Goal: Task Accomplishment & Management: Manage account settings

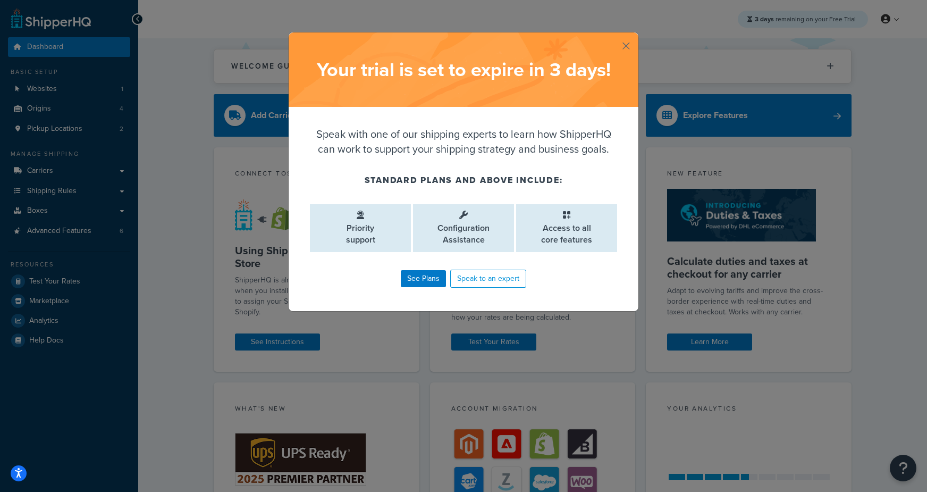
click at [636, 35] on button "button" at bounding box center [637, 33] width 3 height 3
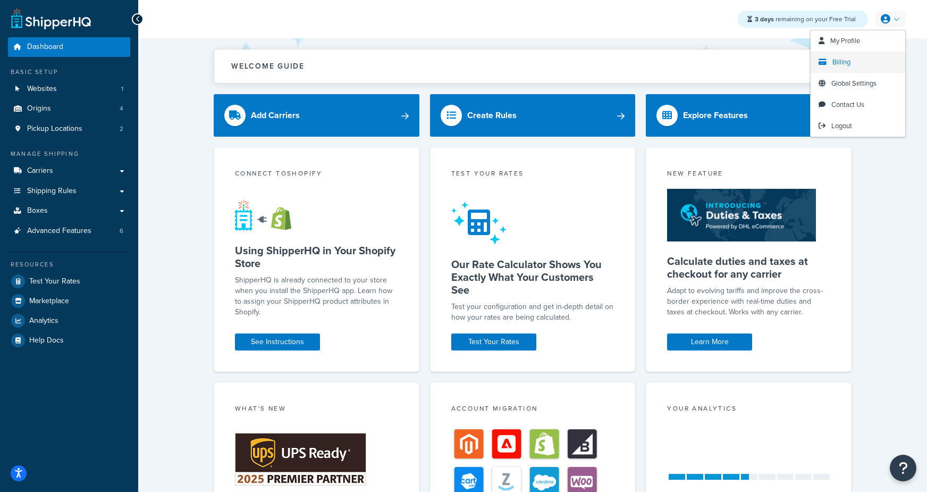
click at [845, 64] on span "Billing" at bounding box center [842, 62] width 18 height 10
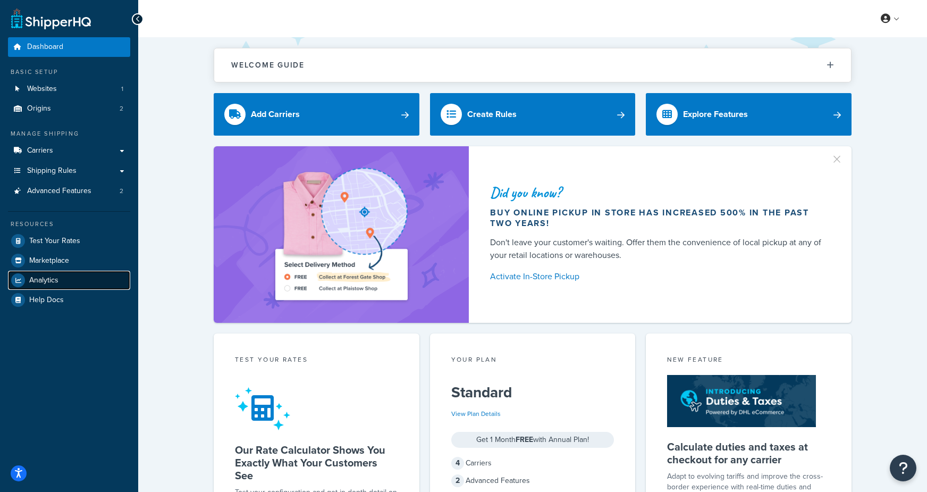
click at [63, 284] on link "Analytics" at bounding box center [69, 280] width 122 height 19
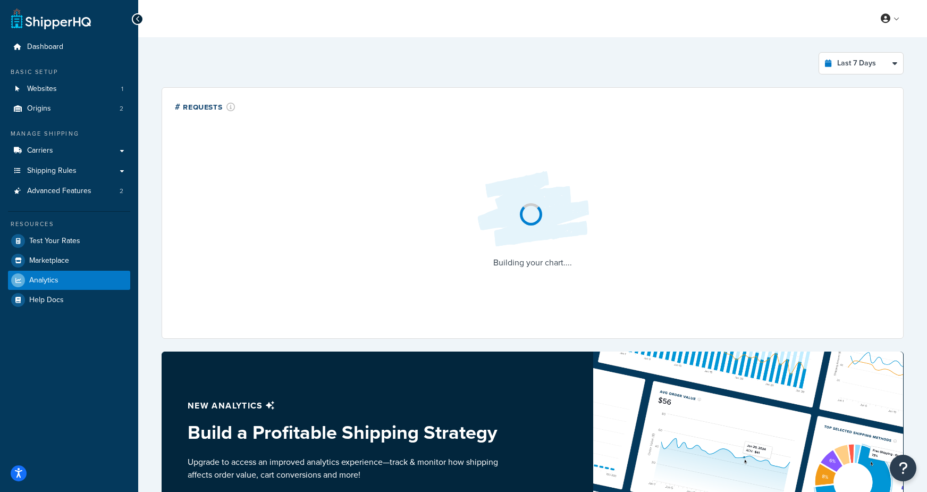
select select "last_7_days"
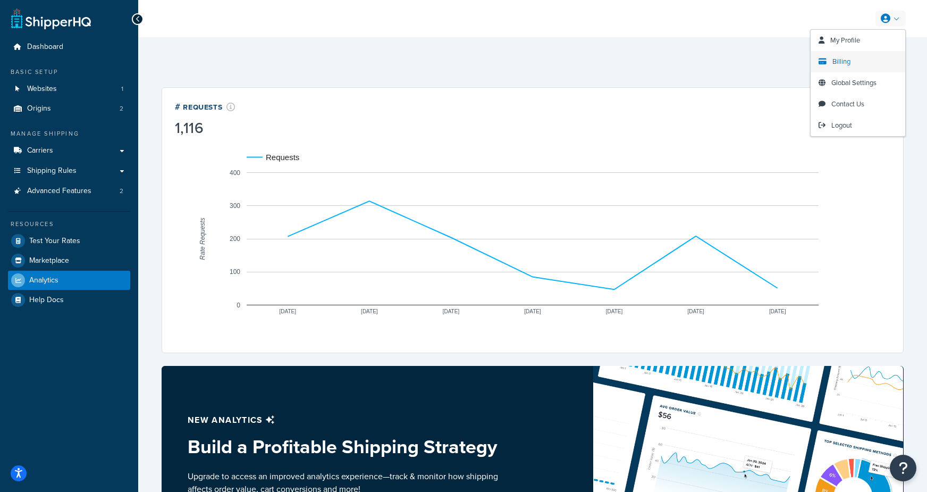
click at [842, 65] on span "Billing" at bounding box center [842, 61] width 18 height 10
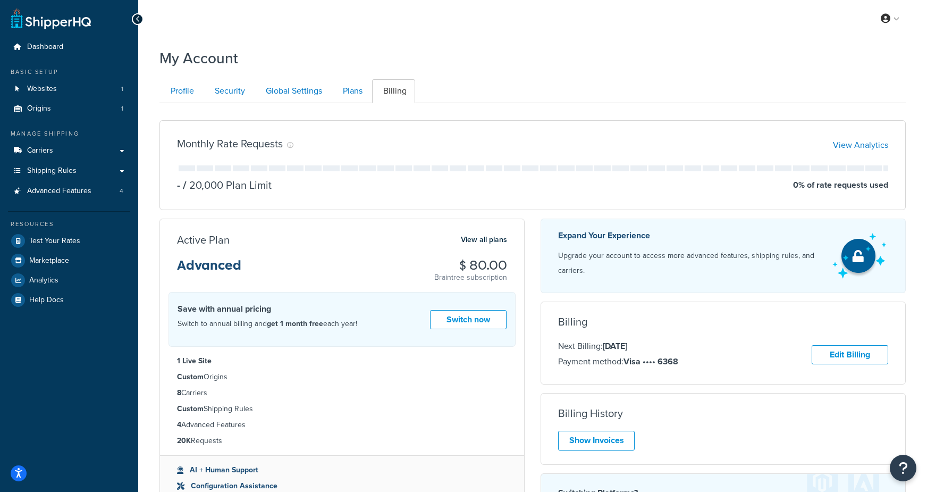
click at [457, 38] on div "My Profile Billing Global Settings Contact Us Logout My Account Contact Us Send…" at bounding box center [532, 345] width 789 height 691
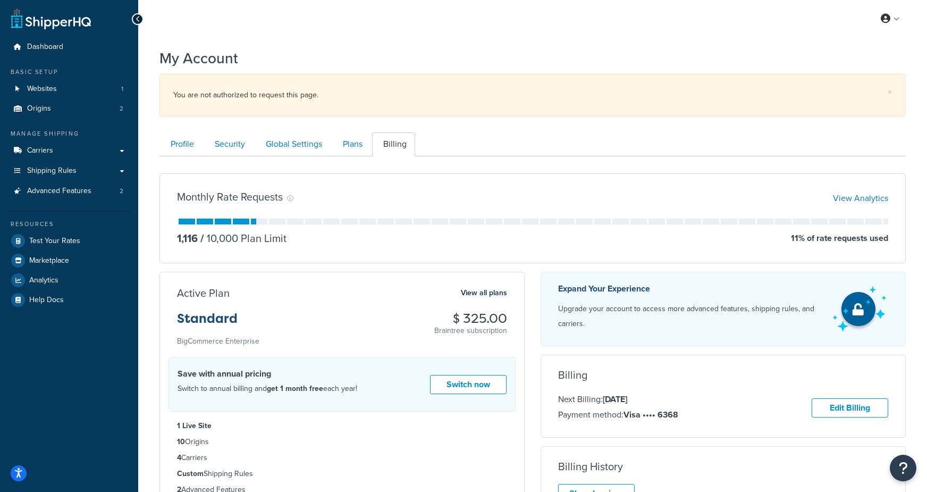
click at [471, 35] on div "My Profile Billing Global Settings Contact Us Logout" at bounding box center [532, 18] width 789 height 37
click at [55, 283] on span "Analytics" at bounding box center [43, 280] width 29 height 9
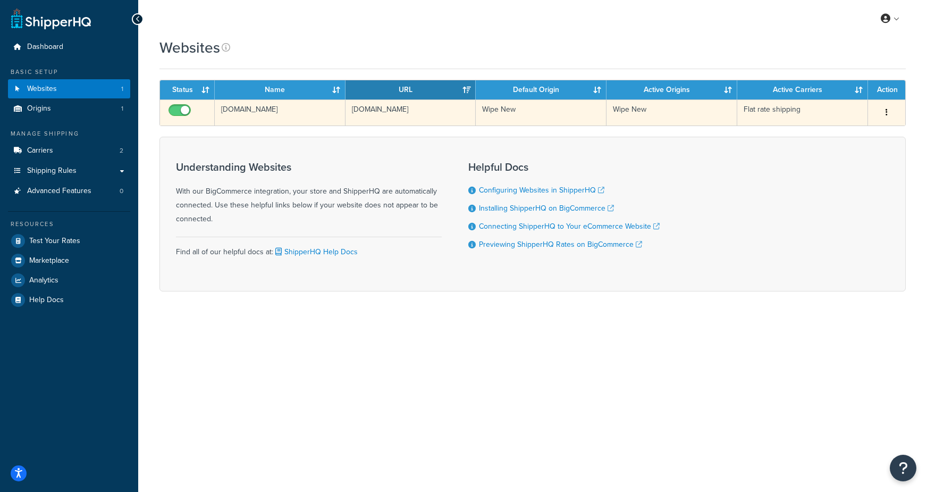
click at [236, 115] on td "www.wipenew.com" at bounding box center [280, 112] width 131 height 26
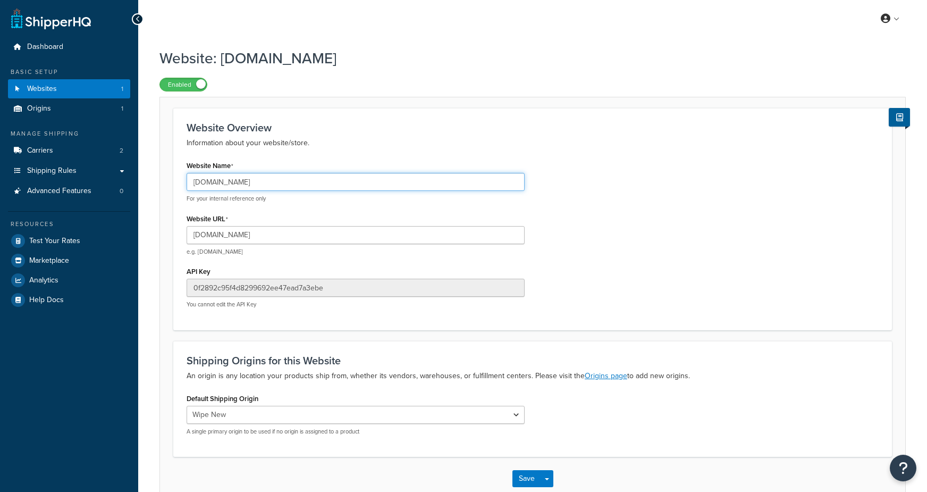
click at [257, 178] on input "www.wipenew.com" at bounding box center [356, 182] width 338 height 18
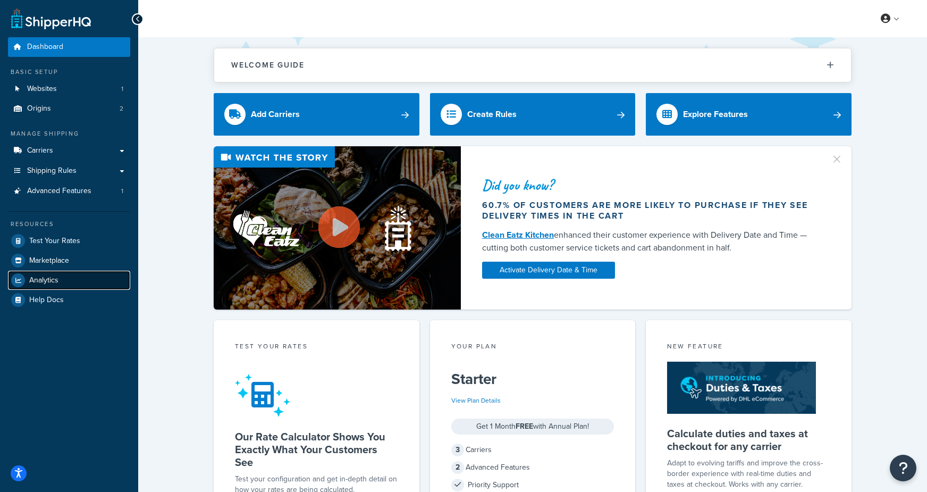
click at [49, 280] on span "Analytics" at bounding box center [43, 280] width 29 height 9
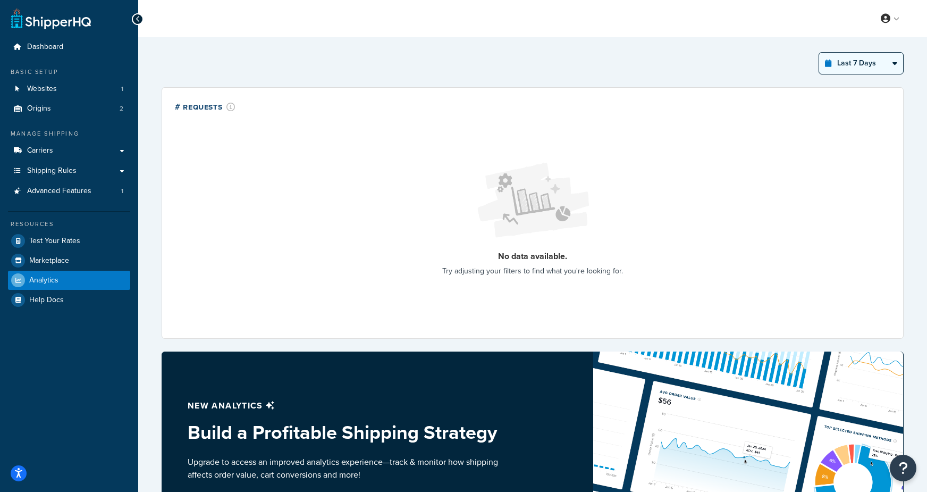
click at [842, 65] on select "Last 24 Hours Last 7 Days Last 30 Days Last 3 Months Last 6 Months Last 12 Mont…" at bounding box center [861, 63] width 84 height 21
select select "last_year"
click at [820, 53] on select "Last 24 Hours Last 7 Days Last 30 Days Last 3 Months Last 6 Months Last 12 Mont…" at bounding box center [861, 63] width 84 height 21
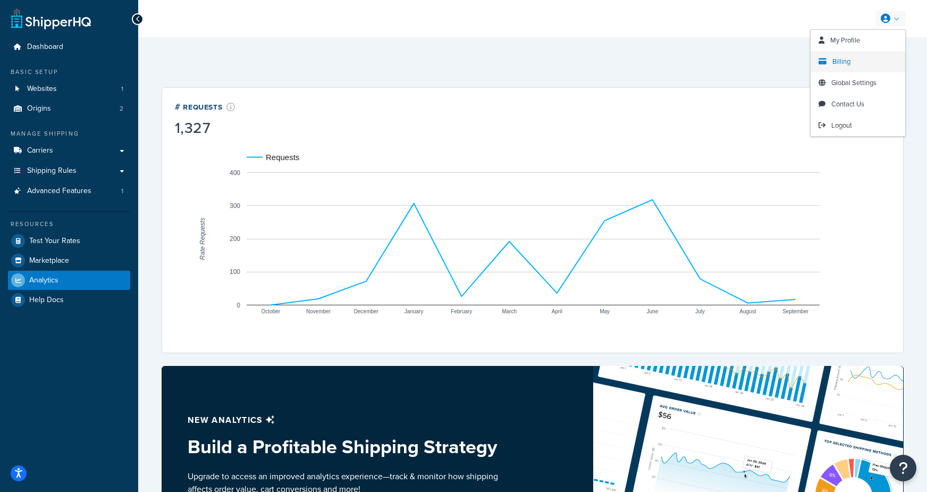
click at [843, 64] on span "Billing" at bounding box center [842, 61] width 18 height 10
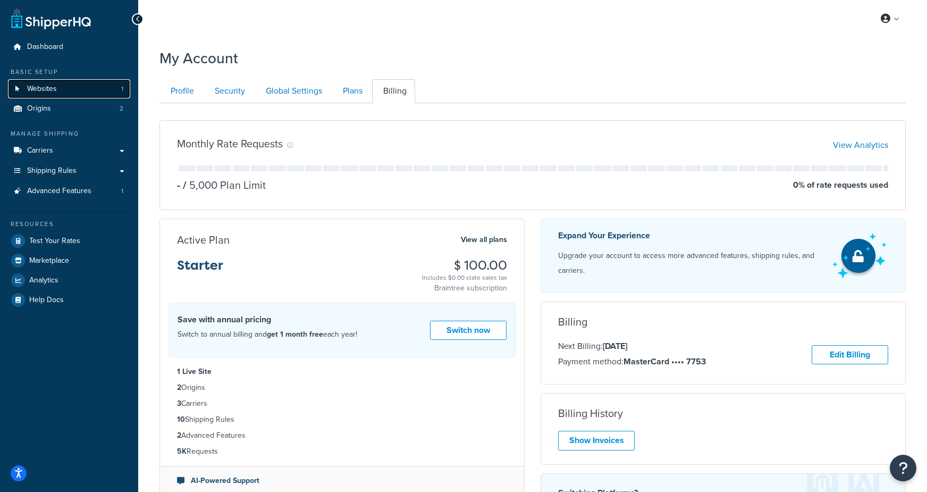
click at [60, 87] on link "Websites 1" at bounding box center [69, 89] width 122 height 20
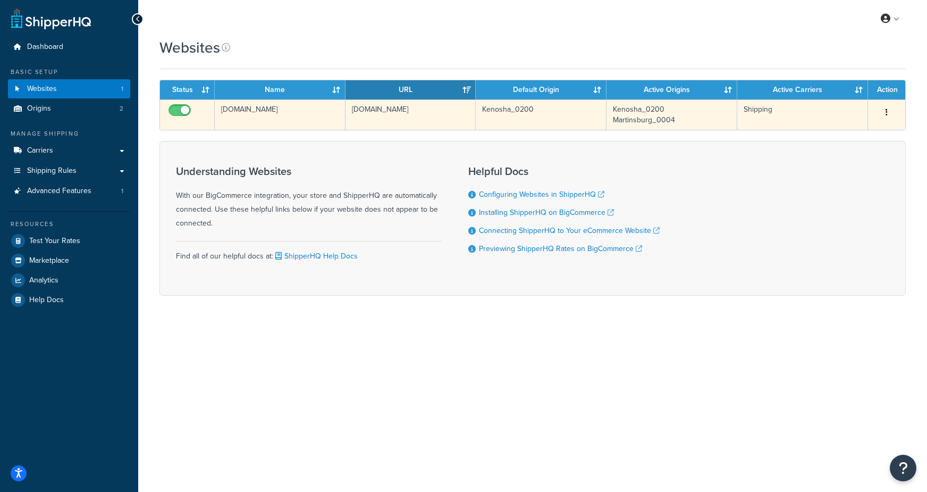
click at [301, 125] on td "[DOMAIN_NAME]" at bounding box center [280, 114] width 131 height 30
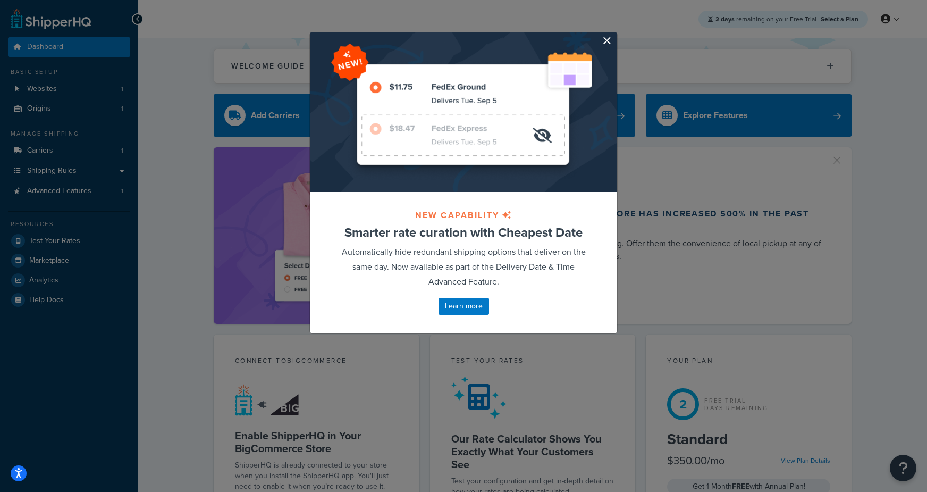
click at [615, 35] on button "button" at bounding box center [616, 33] width 3 height 3
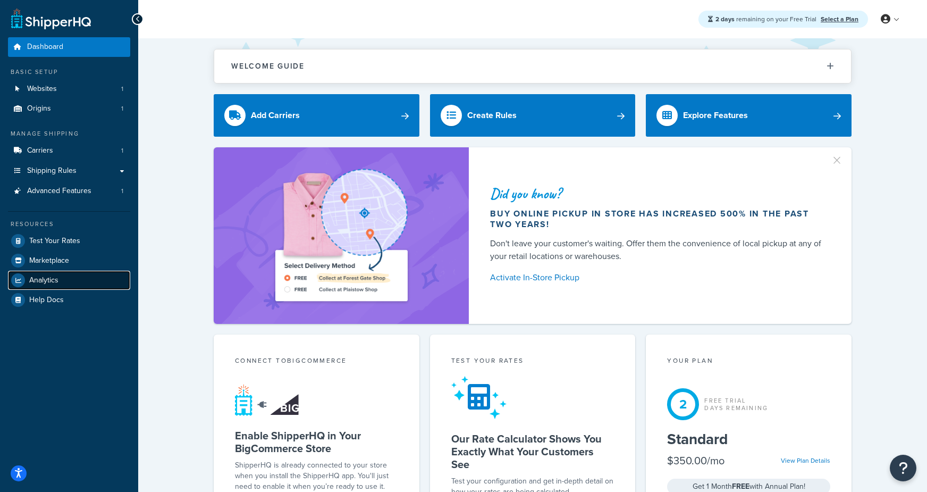
click at [57, 283] on span "Analytics" at bounding box center [43, 280] width 29 height 9
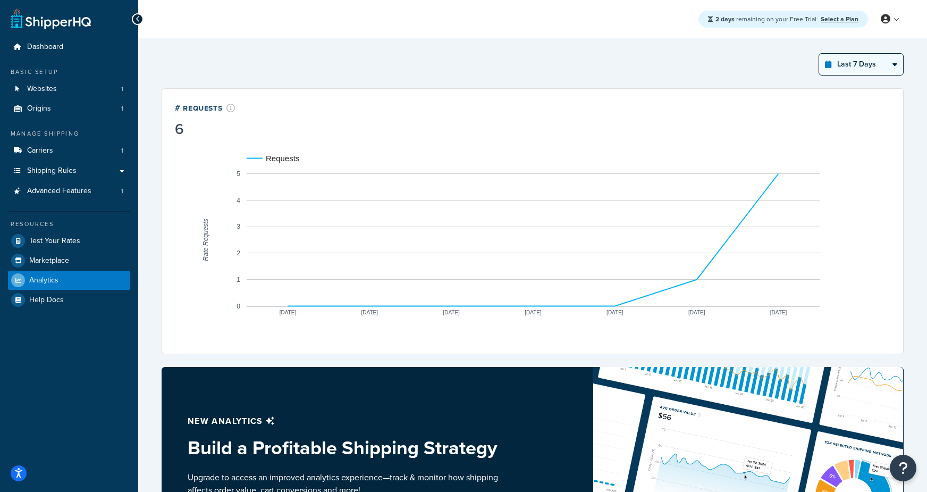
click at [850, 69] on select "Last 24 Hours Last 7 Days Last 30 Days Last 3 Months Last 6 Months Last 12 Mont…" at bounding box center [861, 64] width 84 height 21
select select "last_year"
click at [820, 54] on select "Last 24 Hours Last 7 Days Last 30 Days Last 3 Months Last 6 Months Last 12 Mont…" at bounding box center [861, 64] width 84 height 21
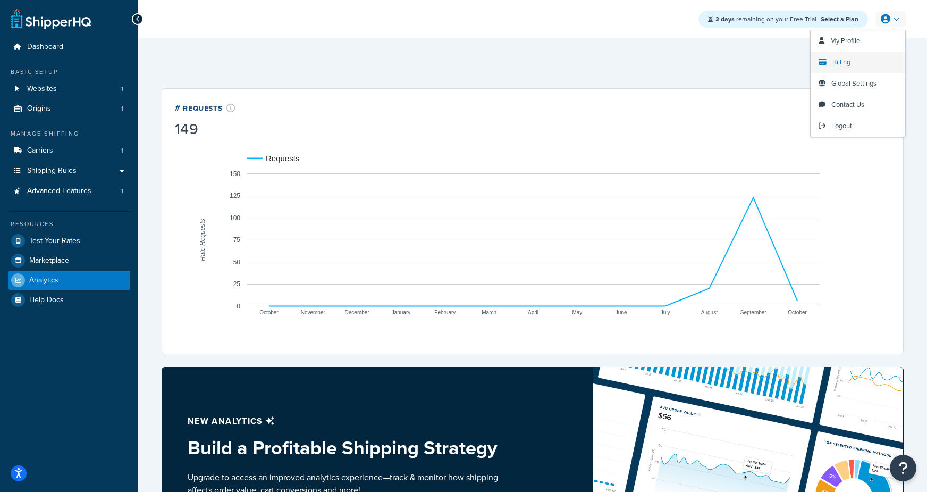
click at [838, 64] on span "Billing" at bounding box center [842, 62] width 18 height 10
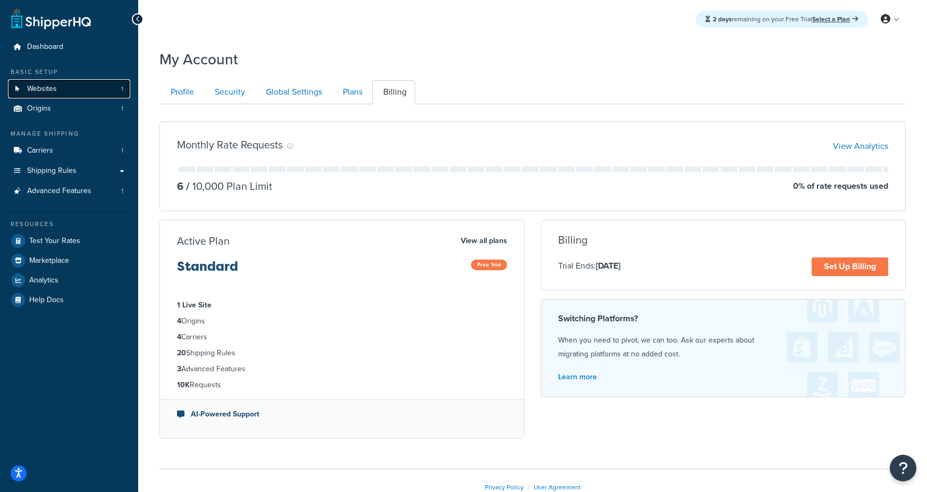
click at [35, 91] on span "Websites" at bounding box center [42, 89] width 30 height 9
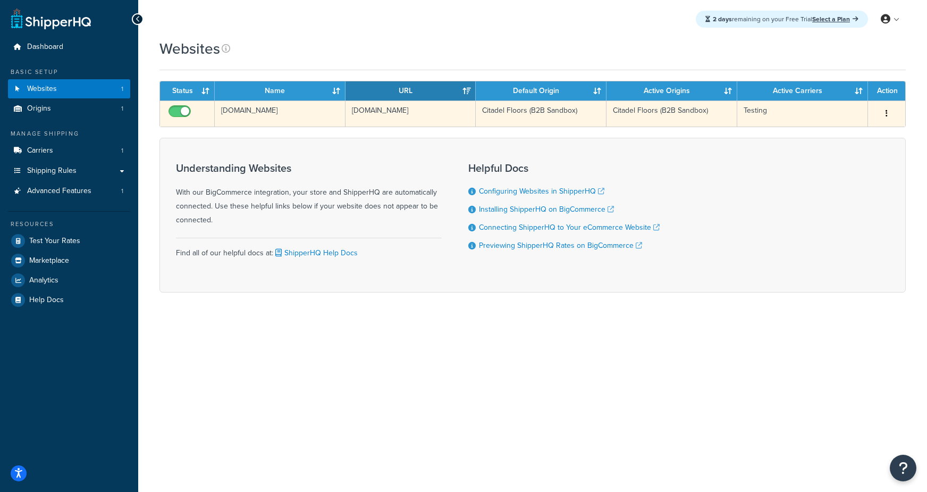
click at [275, 117] on td "[DOMAIN_NAME]" at bounding box center [280, 113] width 131 height 26
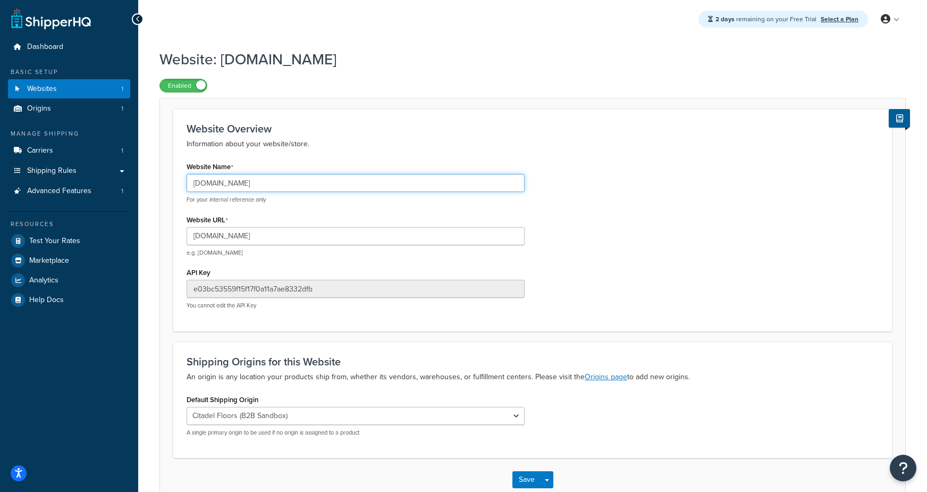
click at [279, 182] on input "[DOMAIN_NAME]" at bounding box center [356, 183] width 338 height 18
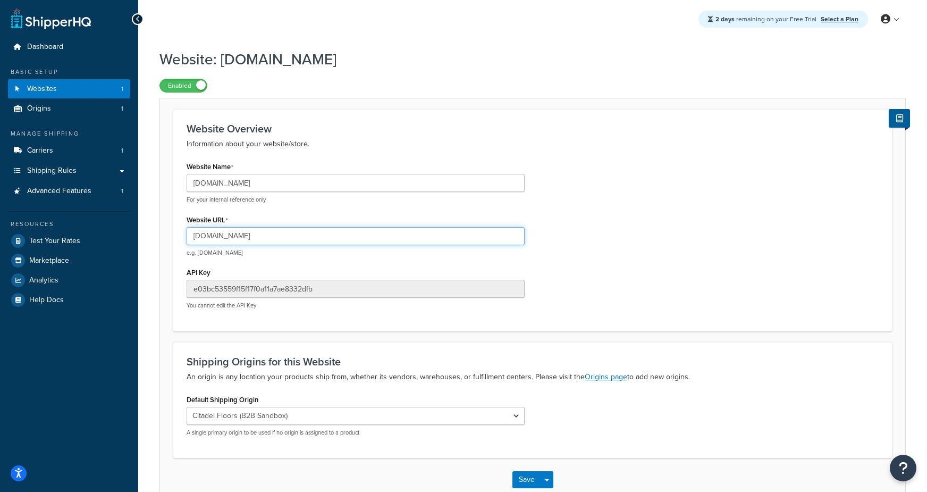
drag, startPoint x: 354, startPoint y: 243, endPoint x: 357, endPoint y: 239, distance: 5.7
click at [355, 242] on input "[DOMAIN_NAME]" at bounding box center [356, 236] width 338 height 18
click at [524, 48] on div "Website: [DOMAIN_NAME] Enabled" at bounding box center [532, 68] width 746 height 49
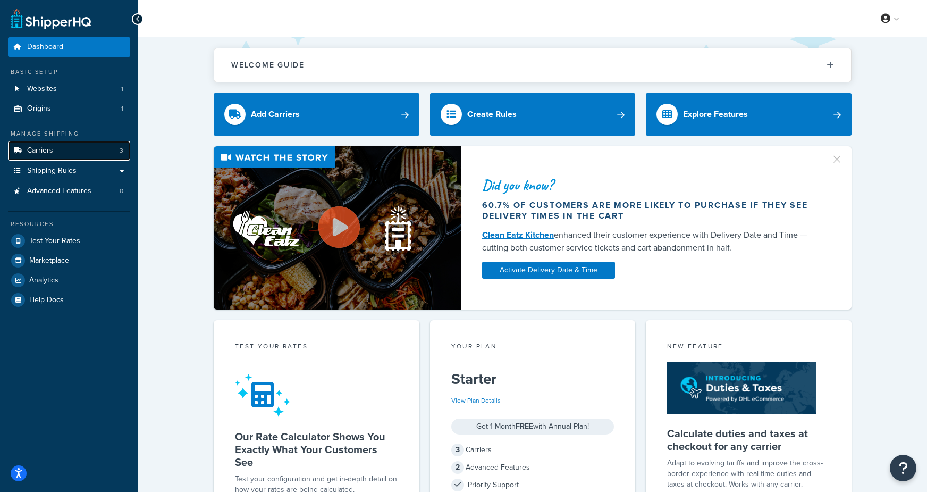
click at [55, 152] on link "Carriers 3" at bounding box center [69, 151] width 122 height 20
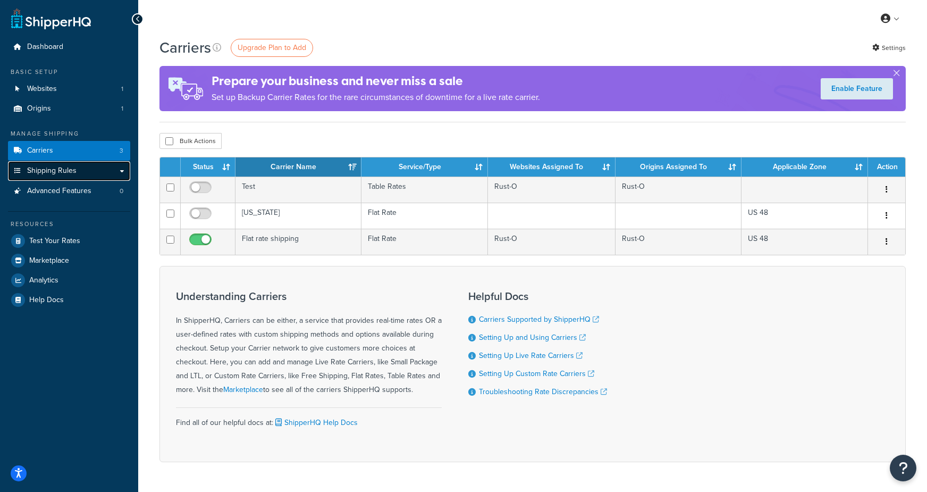
click at [86, 174] on link "Shipping Rules" at bounding box center [69, 171] width 122 height 20
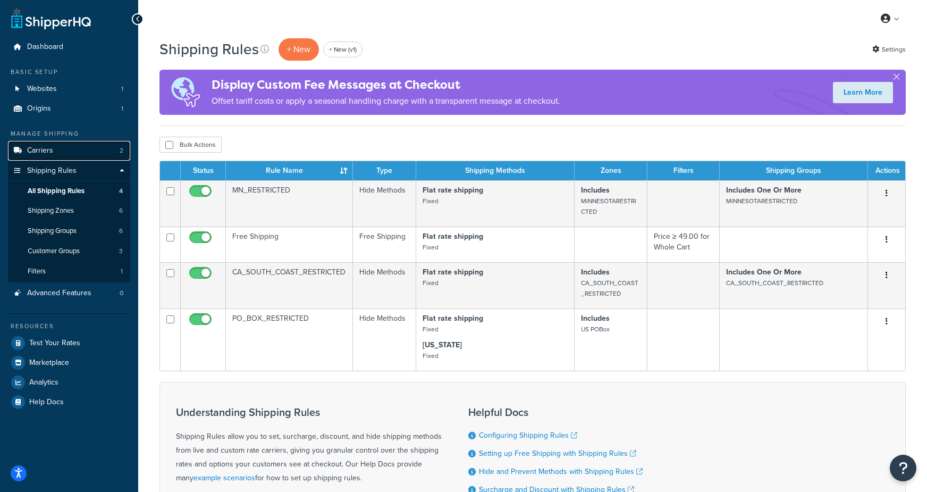
click at [58, 147] on link "Carriers 2" at bounding box center [69, 151] width 122 height 20
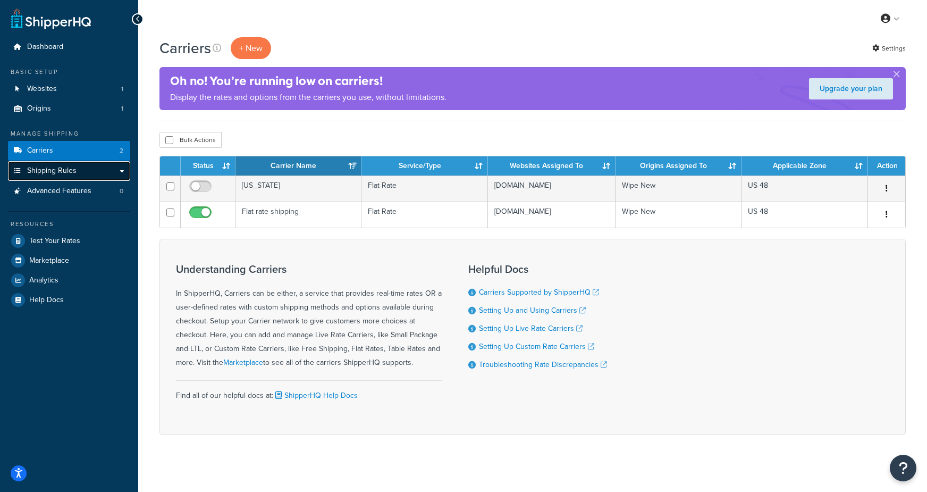
click at [54, 173] on span "Shipping Rules" at bounding box center [51, 170] width 49 height 9
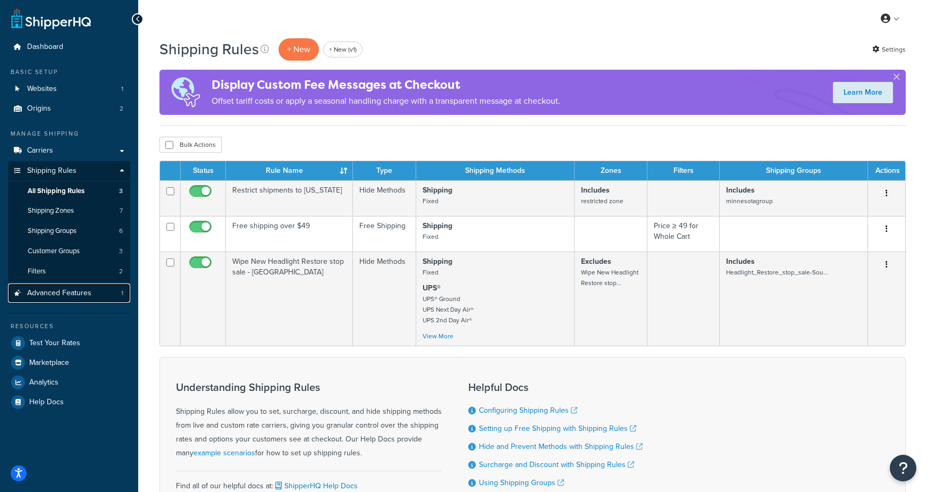
click at [92, 290] on link "Advanced Features 1" at bounding box center [69, 293] width 122 height 20
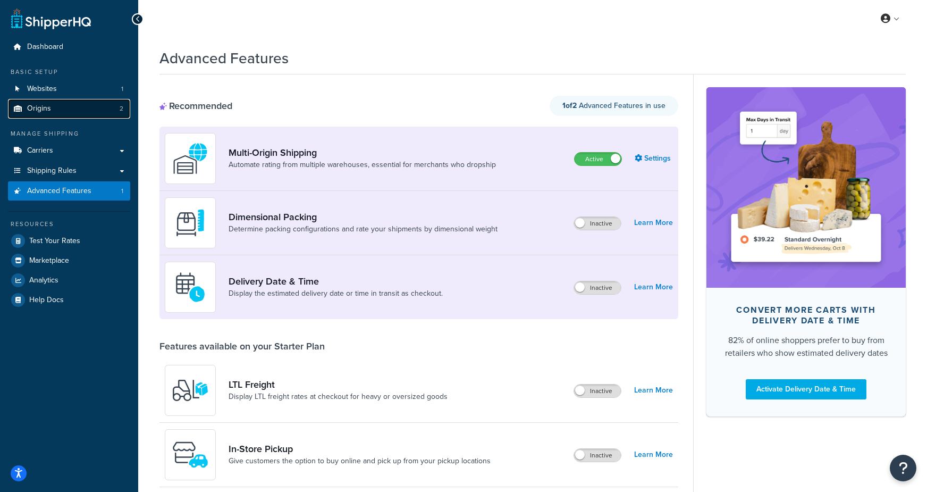
click at [79, 112] on link "Origins 2" at bounding box center [69, 109] width 122 height 20
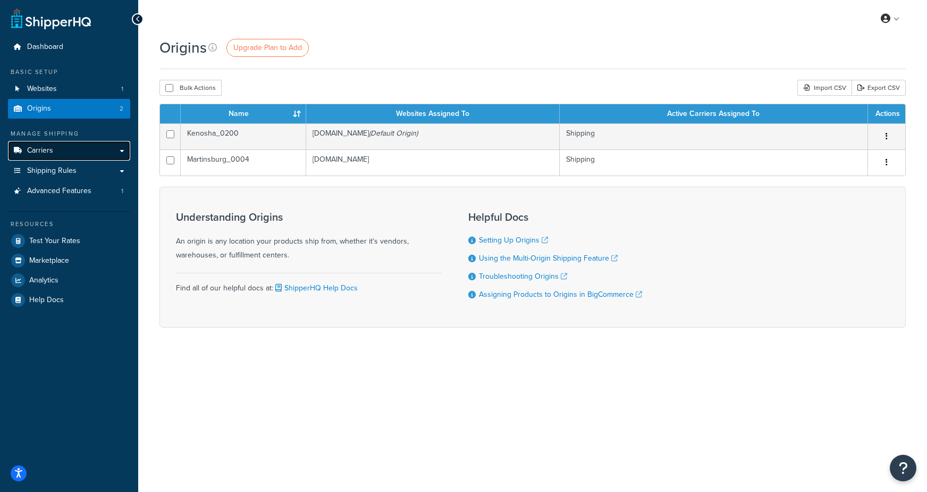
click at [52, 151] on span "Carriers" at bounding box center [40, 150] width 26 height 9
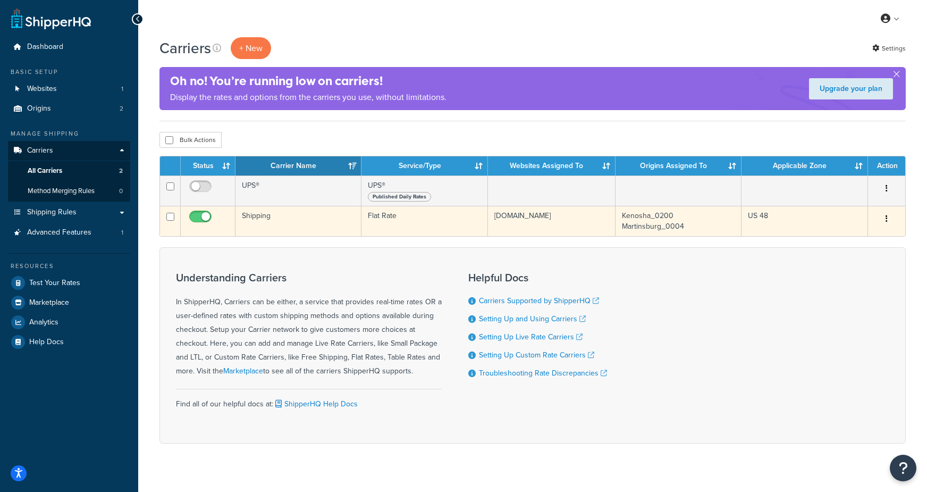
click at [270, 215] on td "Shipping" at bounding box center [299, 221] width 126 height 30
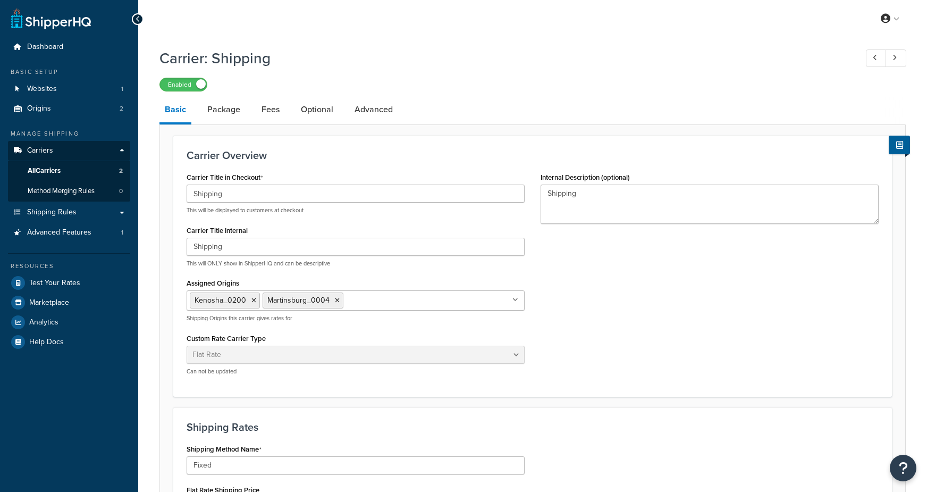
select select "flat"
click at [73, 214] on span "Shipping Rules" at bounding box center [51, 212] width 49 height 9
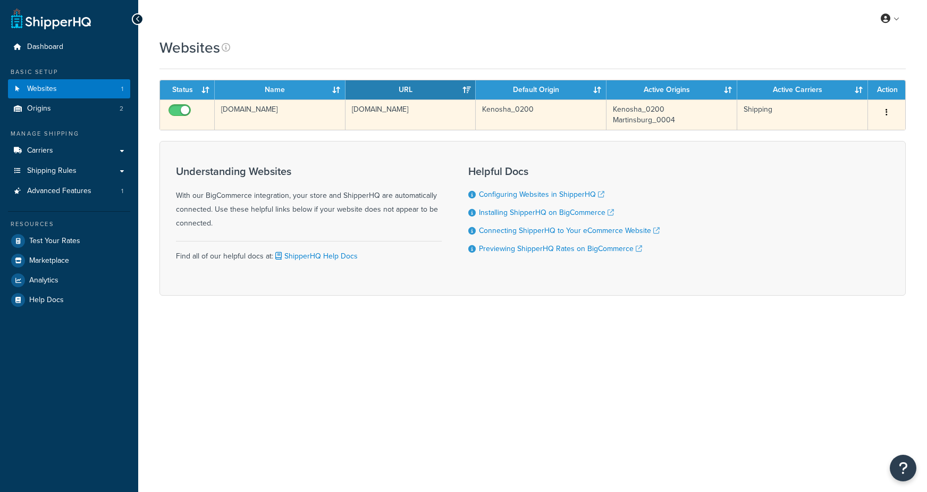
click at [249, 113] on td "[DOMAIN_NAME]" at bounding box center [280, 114] width 131 height 30
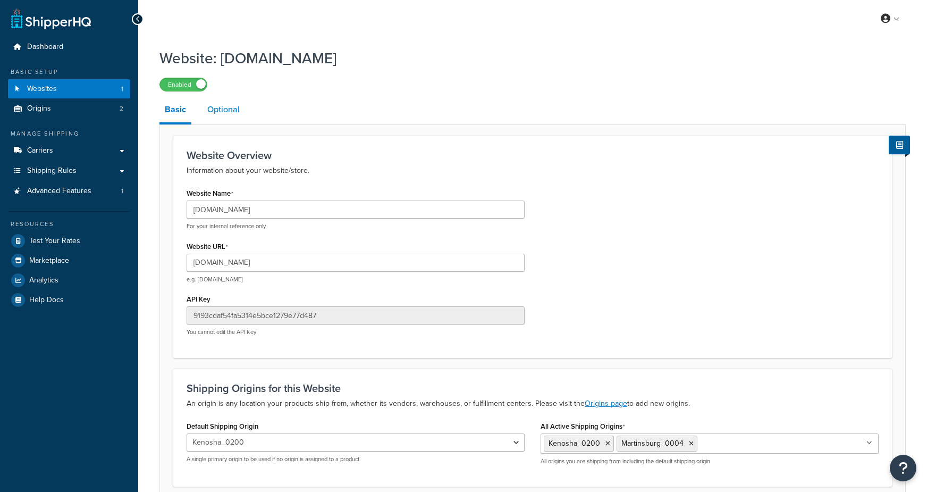
click at [217, 114] on link "Optional" at bounding box center [223, 110] width 43 height 26
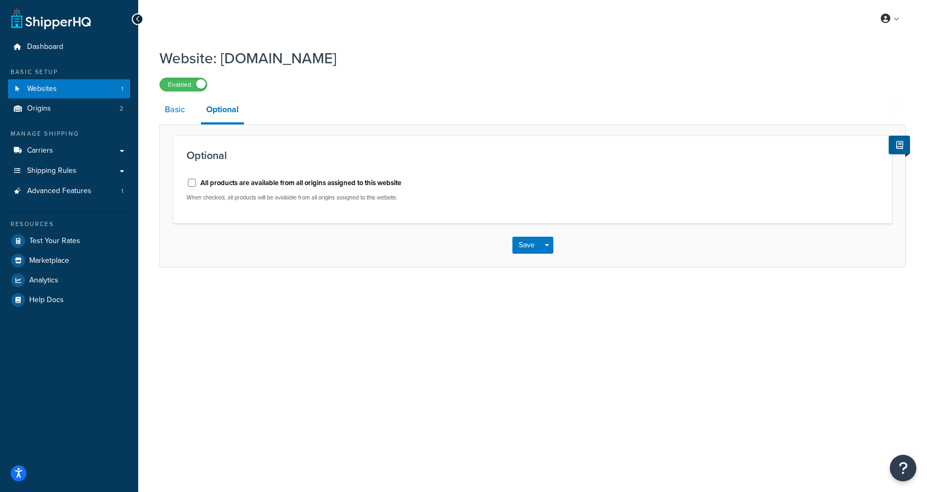
click at [181, 112] on link "Basic" at bounding box center [174, 110] width 31 height 26
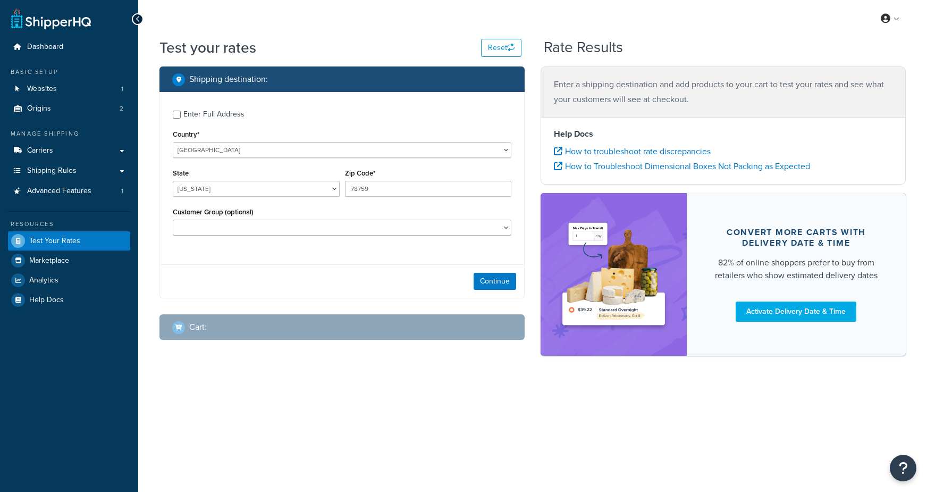
select select "[GEOGRAPHIC_DATA]"
click at [486, 278] on button "Continue" at bounding box center [495, 281] width 43 height 17
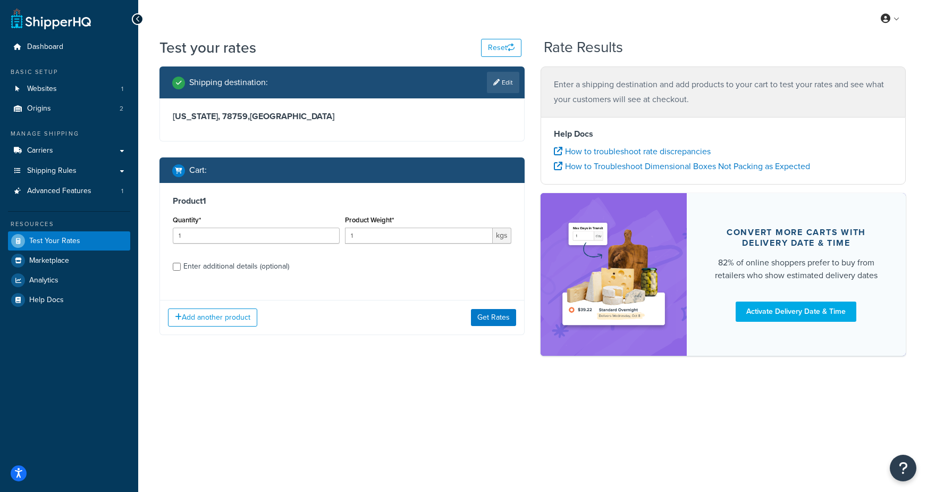
click at [242, 264] on div "Enter additional details (optional)" at bounding box center [236, 266] width 106 height 15
click at [181, 264] on input "Enter additional details (optional)" at bounding box center [177, 267] width 8 height 8
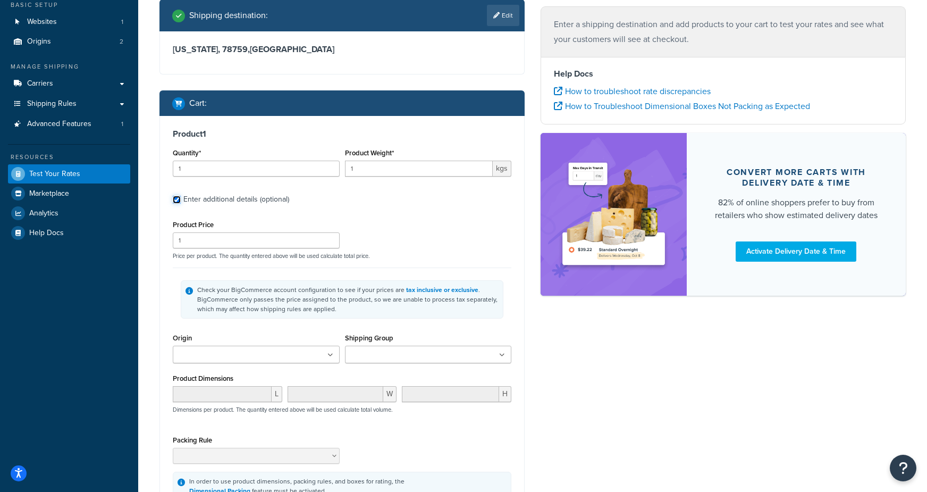
scroll to position [81, 0]
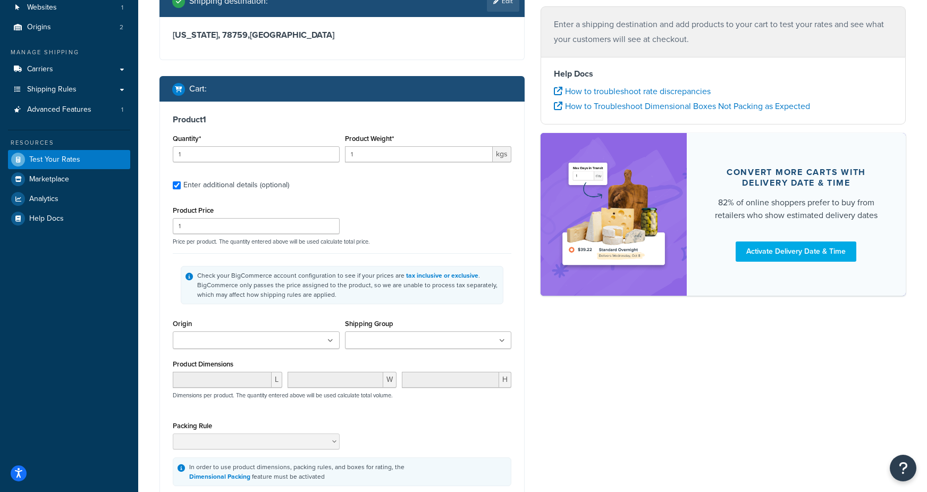
click at [385, 338] on input "Shipping Group" at bounding box center [395, 341] width 94 height 12
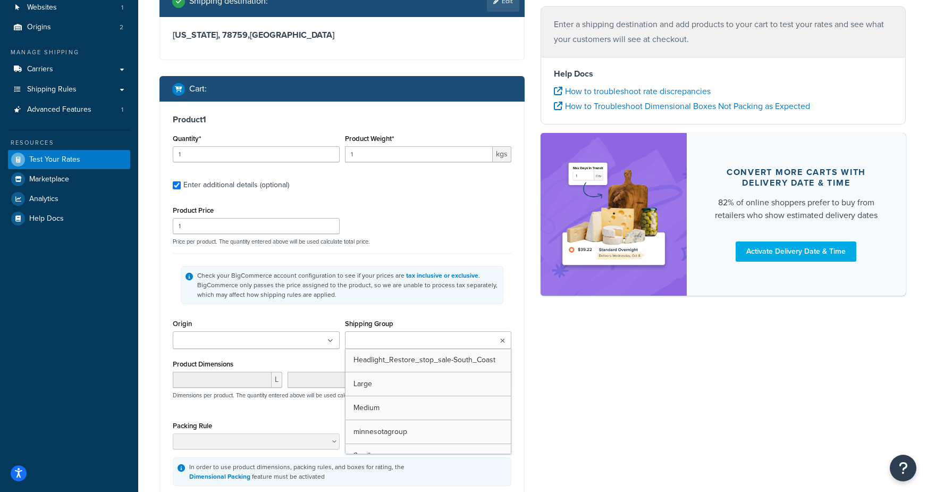
click at [266, 335] on ul at bounding box center [256, 340] width 167 height 18
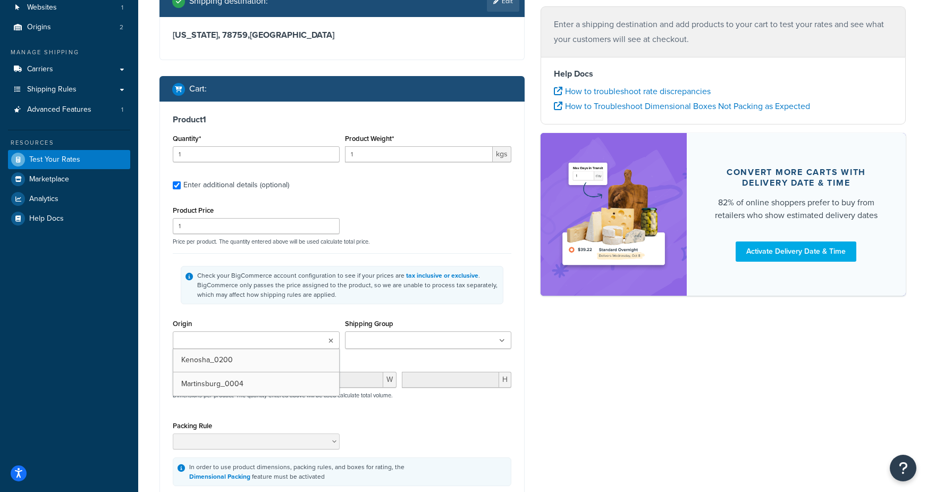
drag, startPoint x: 241, startPoint y: 359, endPoint x: 370, endPoint y: 375, distance: 129.6
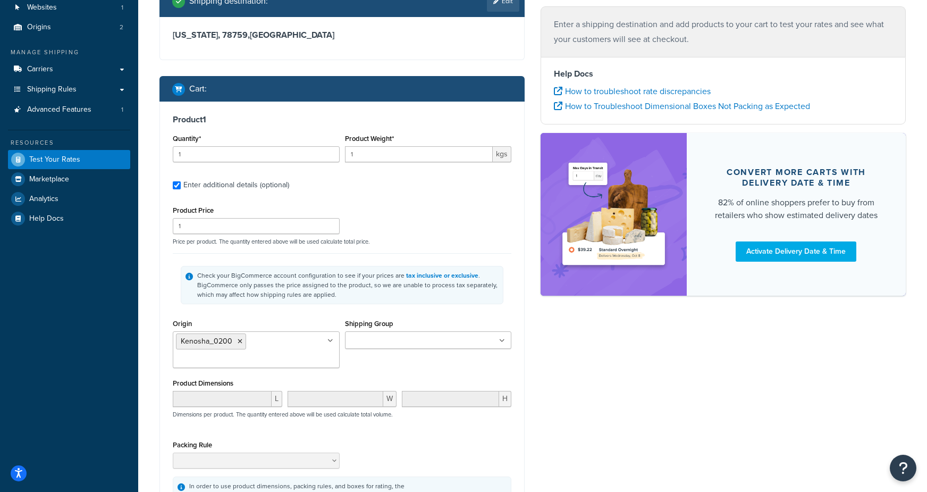
click at [592, 381] on div "Shipping destination : Edit [US_STATE], 78759 , [GEOGRAPHIC_DATA] Cart : Produc…" at bounding box center [533, 280] width 762 height 591
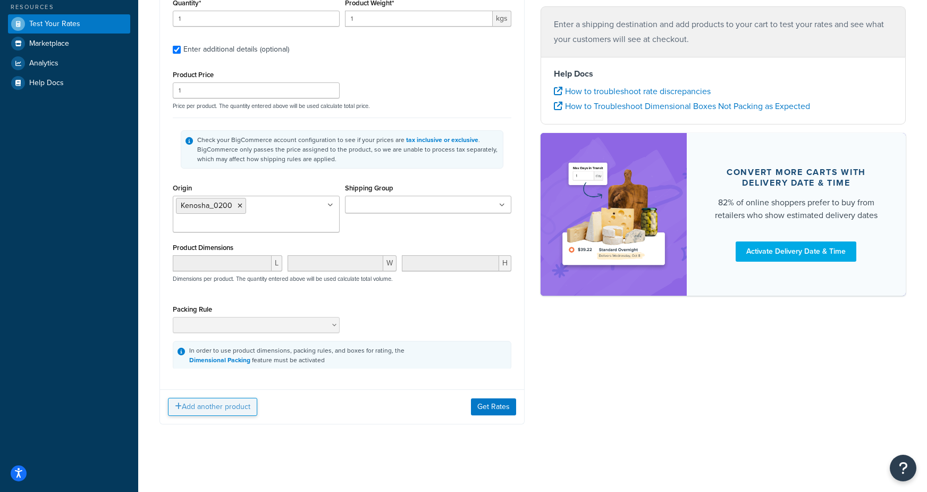
scroll to position [217, 0]
click at [206, 412] on button "Add another product" at bounding box center [212, 407] width 89 height 18
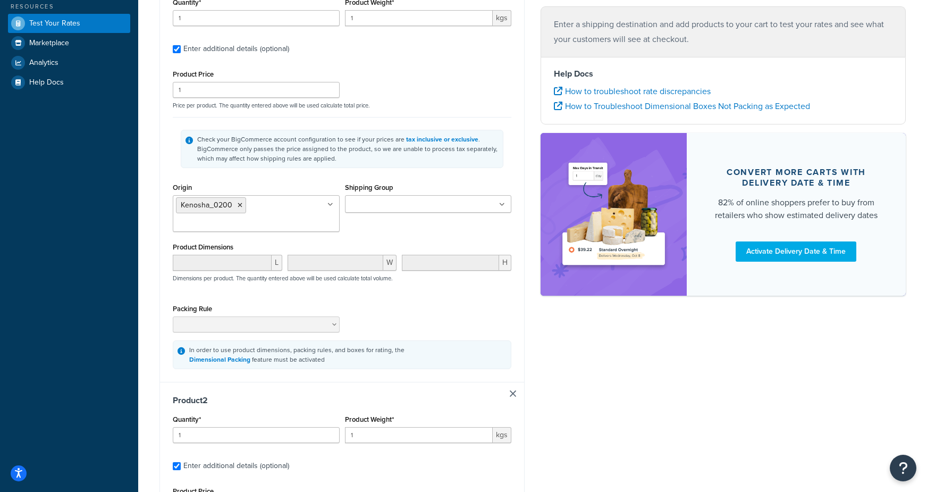
click at [511, 391] on link at bounding box center [513, 393] width 6 height 6
checkbox input "false"
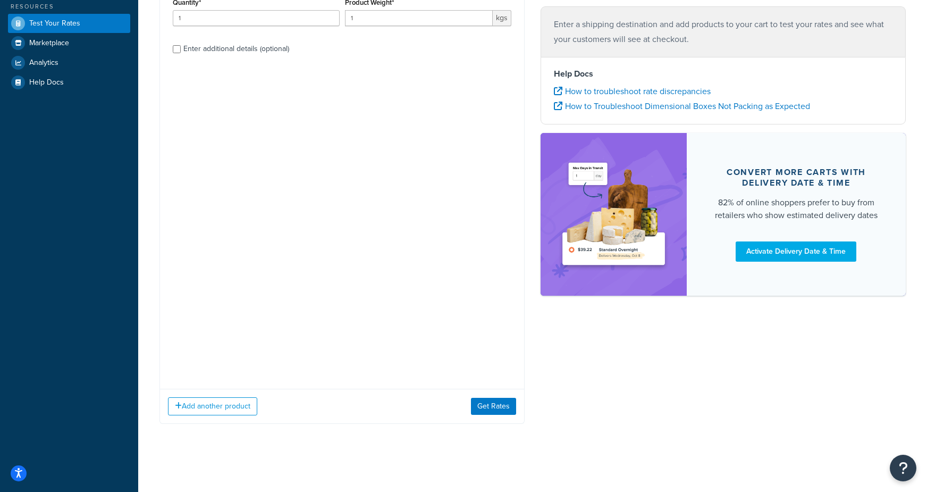
scroll to position [0, 0]
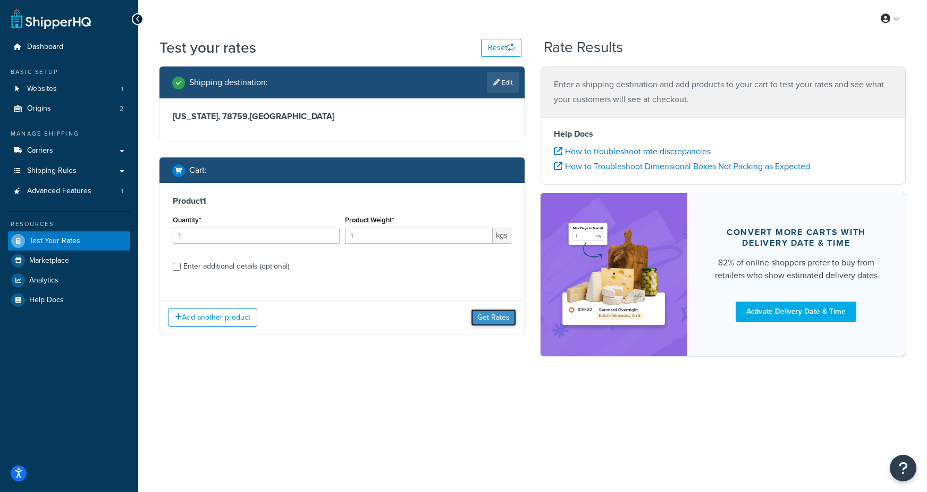
click at [501, 320] on button "Get Rates" at bounding box center [493, 317] width 45 height 17
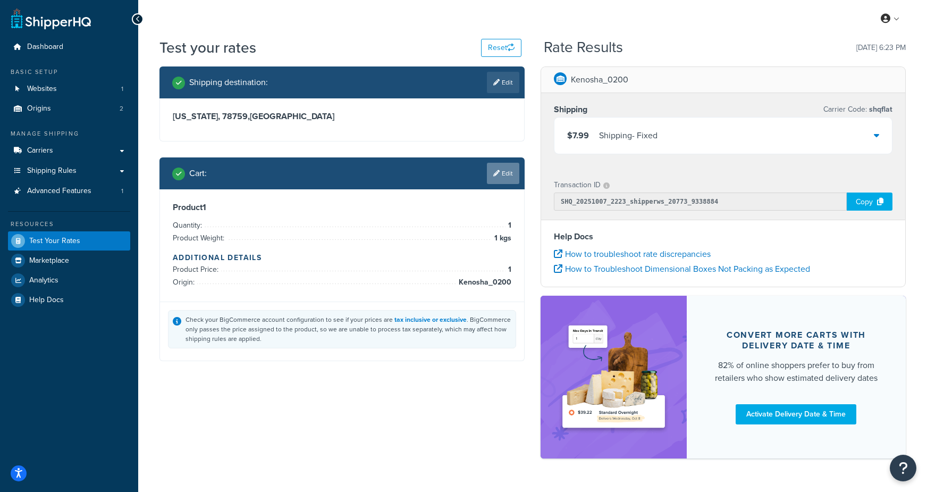
click at [505, 170] on link "Edit" at bounding box center [503, 173] width 32 height 21
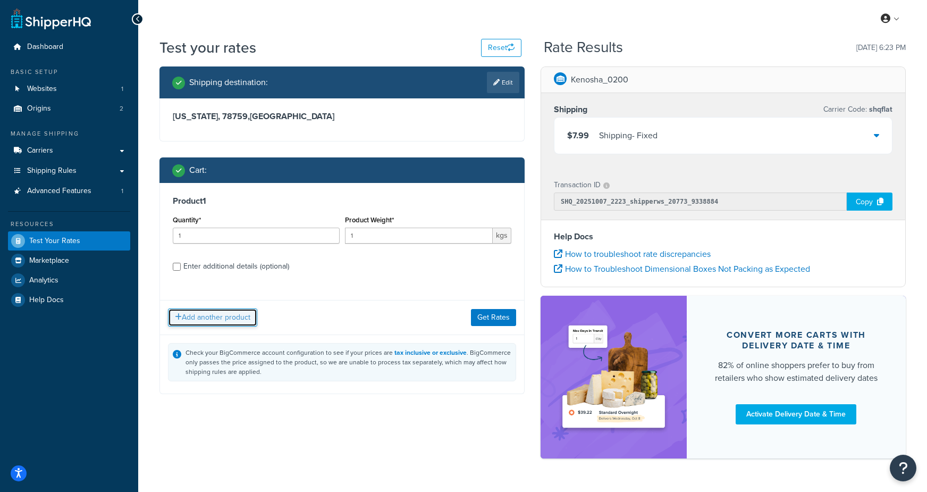
click at [211, 314] on button "Add another product" at bounding box center [212, 317] width 89 height 18
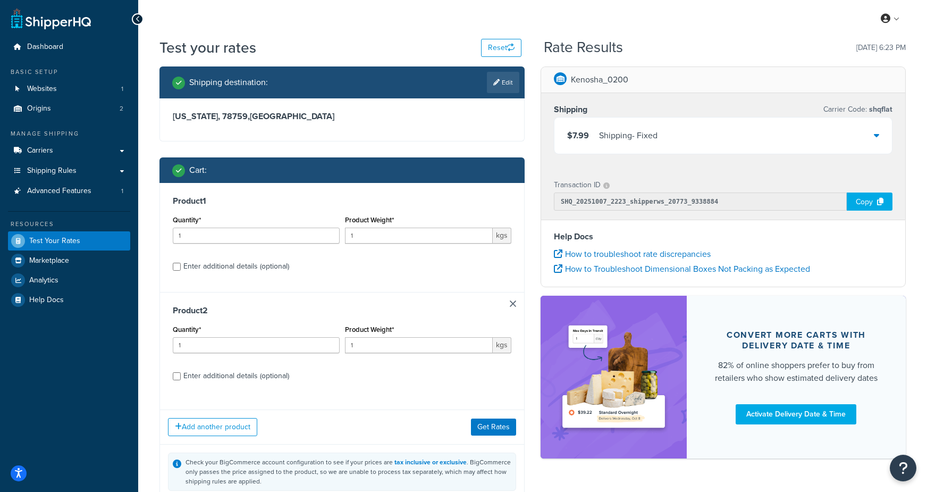
click at [203, 375] on div "Enter additional details (optional)" at bounding box center [236, 375] width 106 height 15
click at [181, 375] on input "Enter additional details (optional)" at bounding box center [177, 376] width 8 height 8
checkbox input "true"
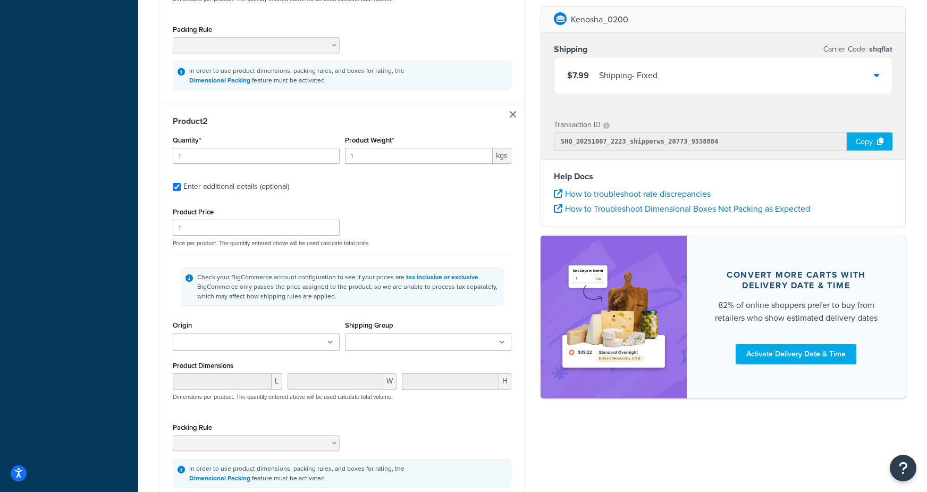
click at [208, 340] on ul at bounding box center [256, 342] width 167 height 18
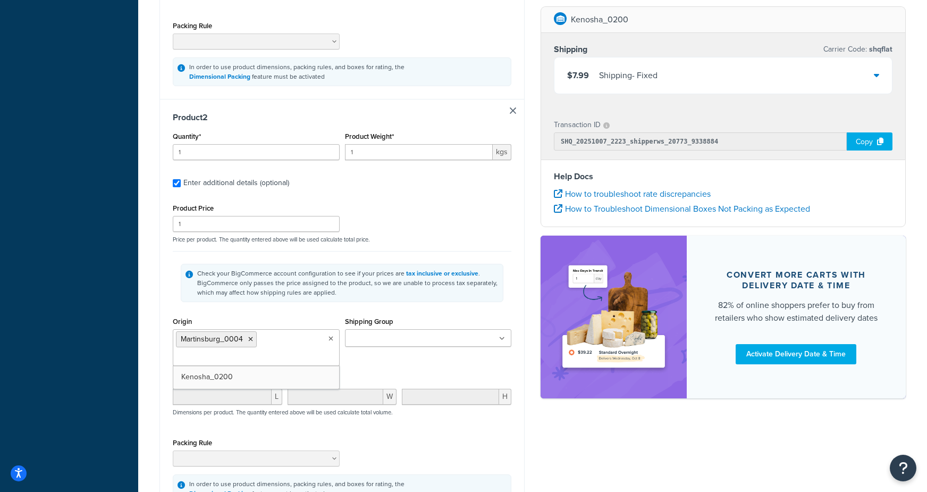
drag, startPoint x: 208, startPoint y: 378, endPoint x: 147, endPoint y: 368, distance: 62.5
click at [130, 362] on div "Dashboard Basic Setup Websites 1 Origins 2 Manage Shipping Carriers Carriers Al…" at bounding box center [69, 93] width 138 height 1186
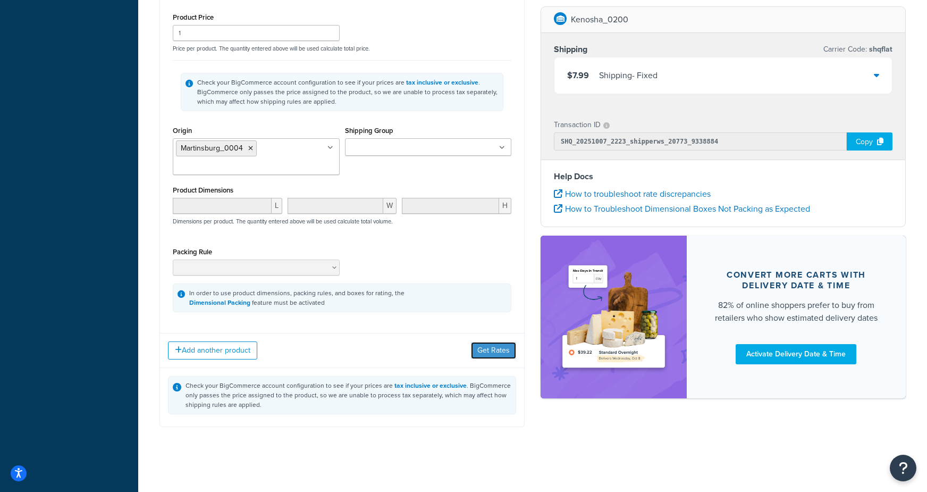
click at [495, 348] on button "Get Rates" at bounding box center [493, 350] width 45 height 17
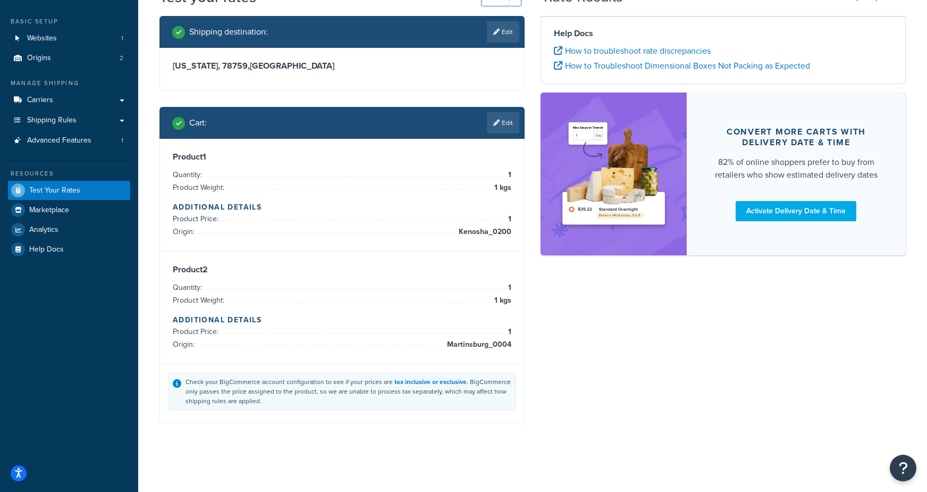
scroll to position [50, 0]
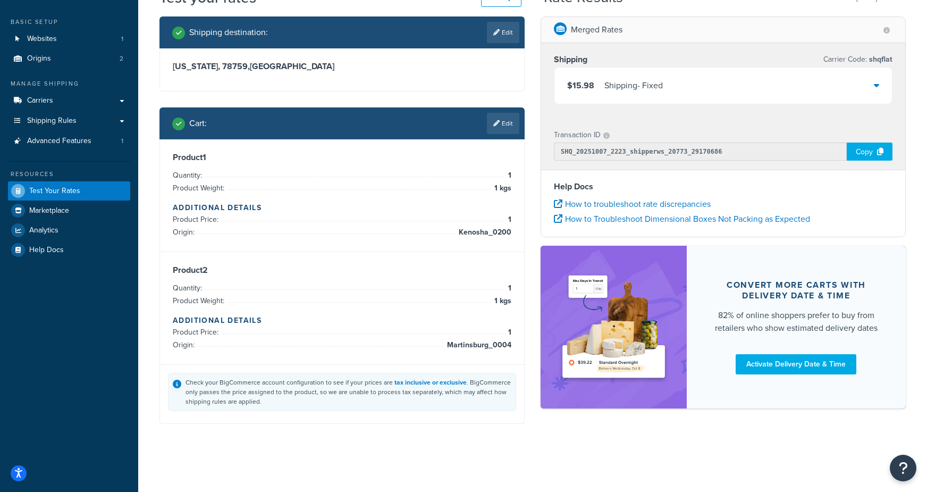
click at [633, 80] on div "Shipping - Fixed" at bounding box center [633, 85] width 58 height 15
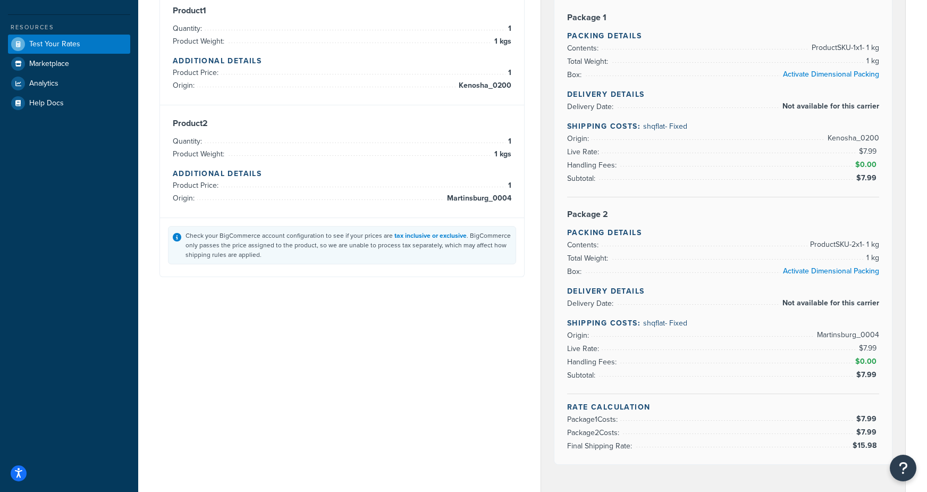
scroll to position [0, 0]
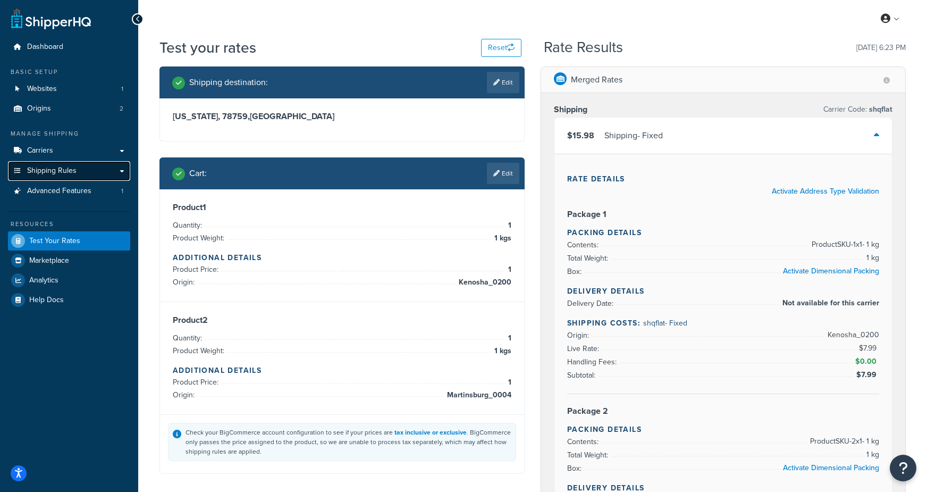
click at [64, 175] on span "Shipping Rules" at bounding box center [51, 170] width 49 height 9
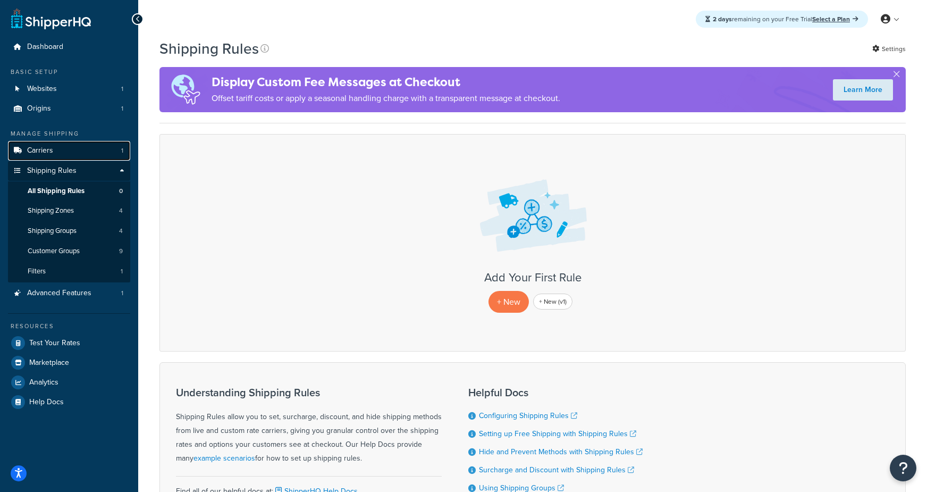
click at [54, 151] on link "Carriers 1" at bounding box center [69, 151] width 122 height 20
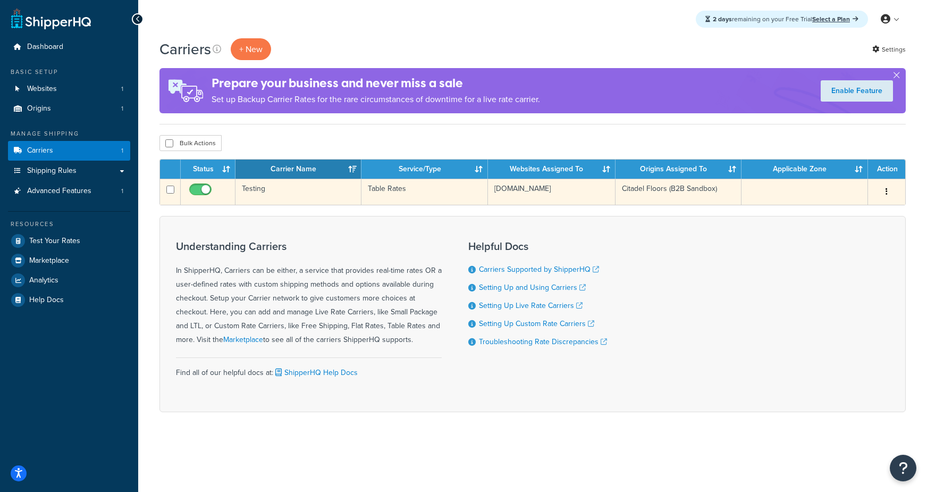
click at [313, 196] on td "Testing" at bounding box center [299, 192] width 126 height 26
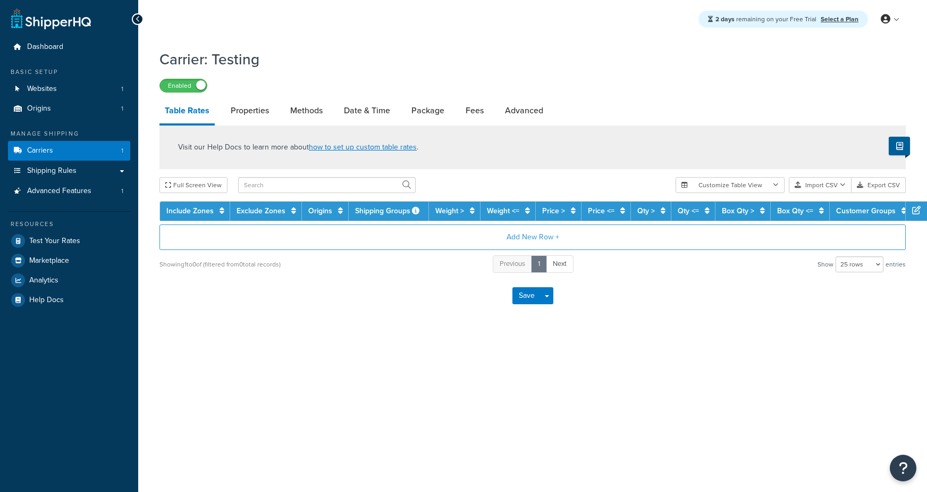
select select "25"
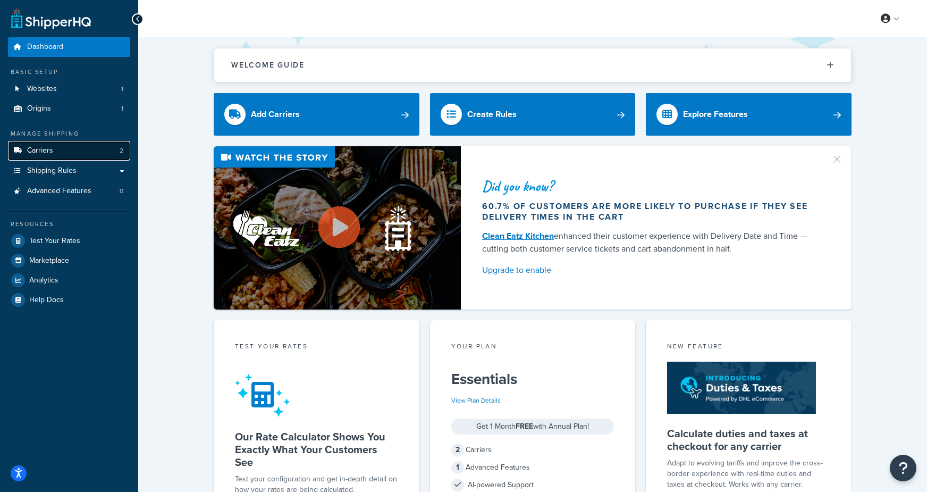
click at [69, 153] on link "Carriers 2" at bounding box center [69, 151] width 122 height 20
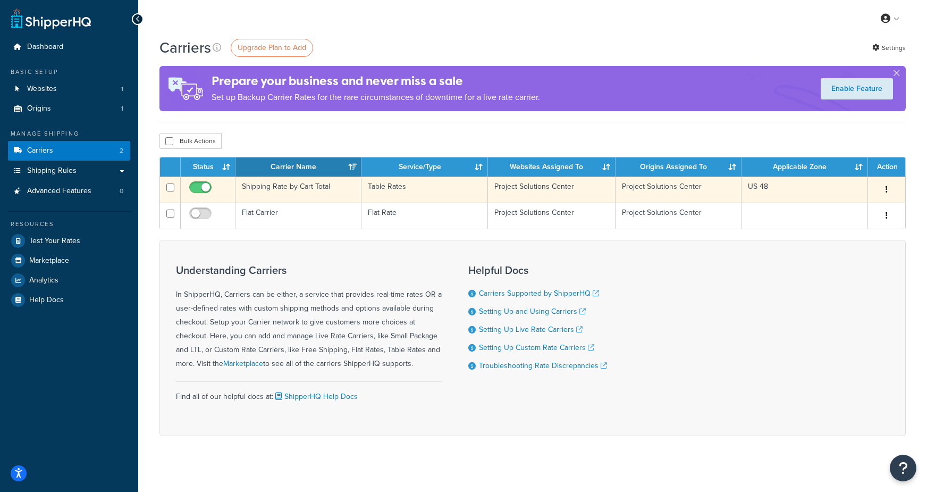
click at [310, 191] on td "Shipping Rate by Cart Total" at bounding box center [299, 190] width 126 height 26
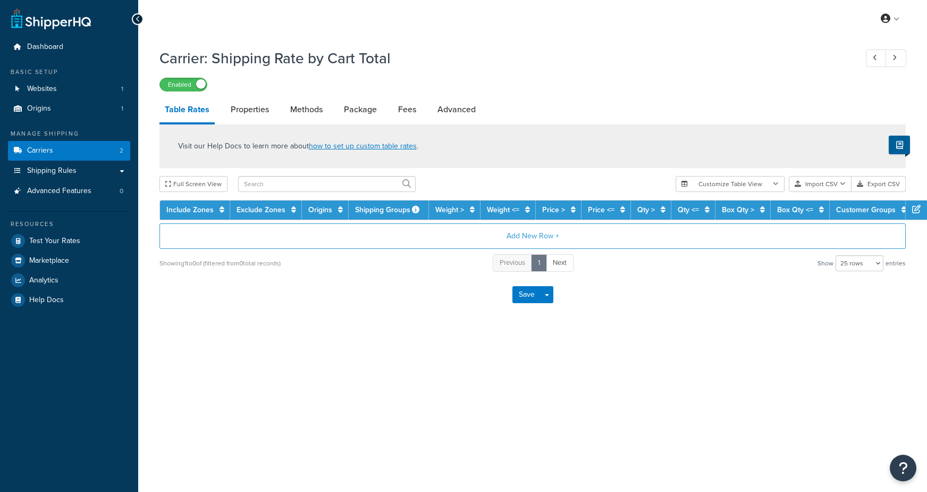
select select "25"
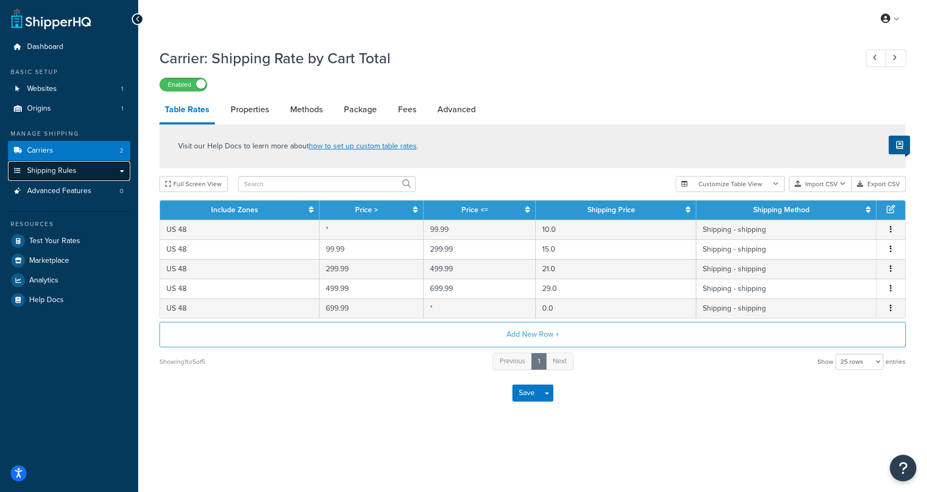
click at [44, 175] on span "Shipping Rules" at bounding box center [51, 170] width 49 height 9
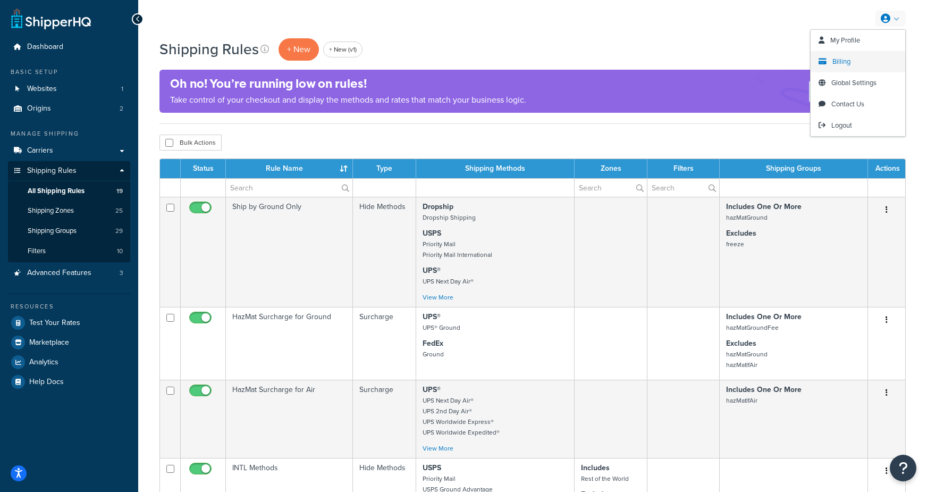
click at [841, 64] on span "Billing" at bounding box center [842, 61] width 18 height 10
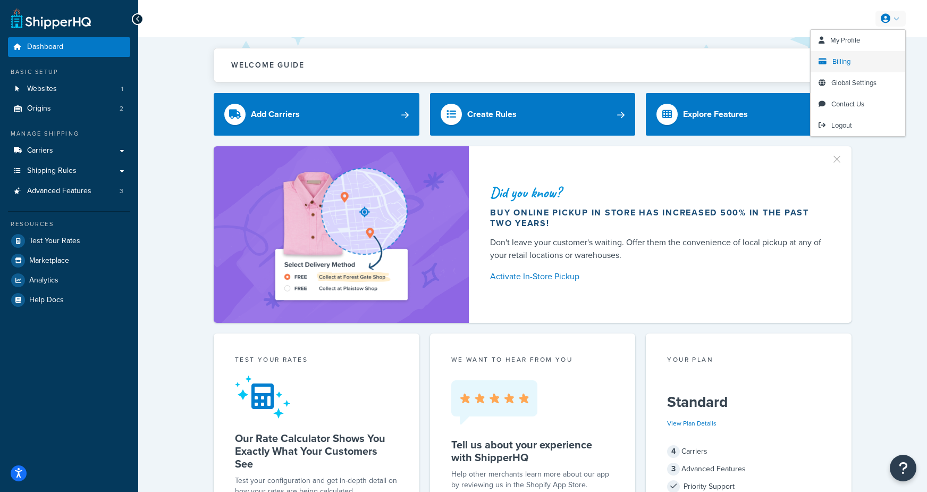
click at [842, 61] on span "Billing" at bounding box center [842, 61] width 18 height 10
